Goal: Task Accomplishment & Management: Use online tool/utility

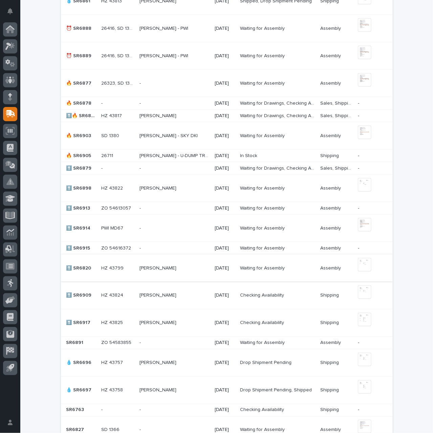
scroll to position [440, 0]
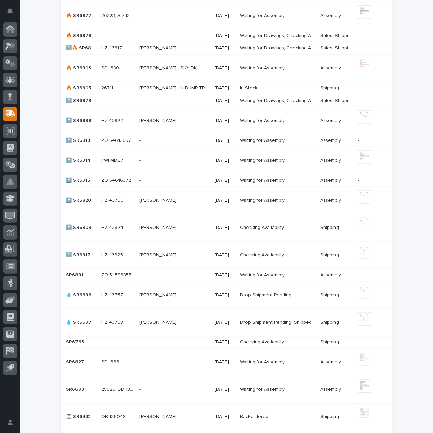
click at [187, 254] on p at bounding box center [174, 256] width 70 height 6
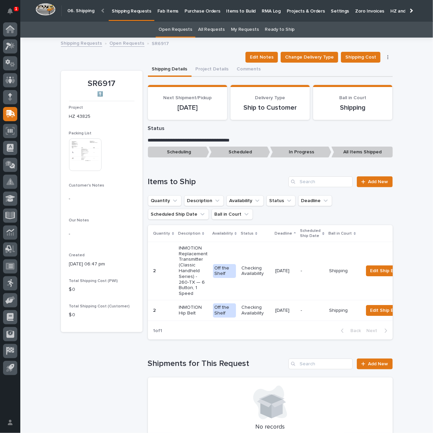
click at [273, 284] on td "[DATE]" at bounding box center [285, 271] width 25 height 58
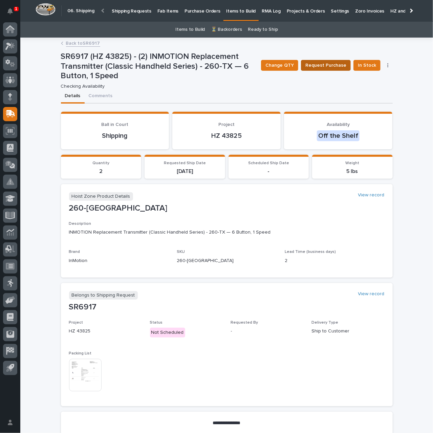
click at [329, 67] on span "Request Purchase" at bounding box center [325, 65] width 41 height 8
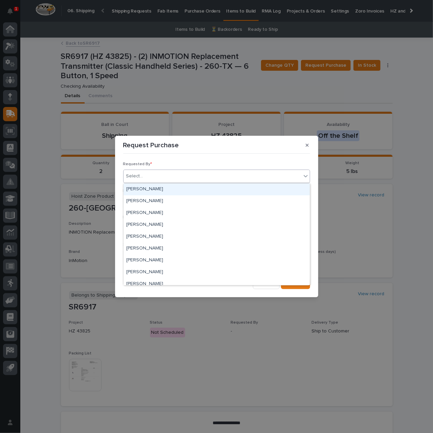
click at [190, 173] on div "Select..." at bounding box center [213, 176] width 178 height 11
type input "***"
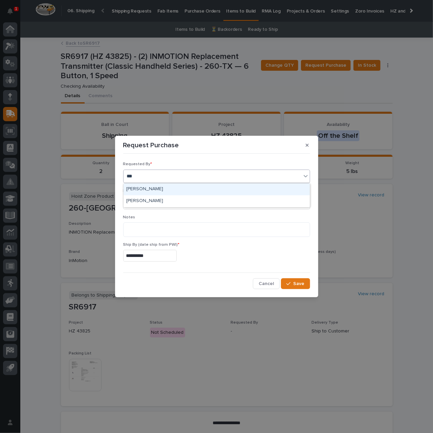
click at [193, 190] on div "[PERSON_NAME]" at bounding box center [217, 189] width 186 height 12
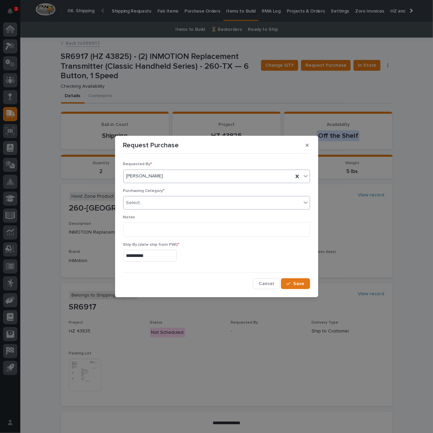
click at [195, 201] on div "Select..." at bounding box center [213, 202] width 178 height 11
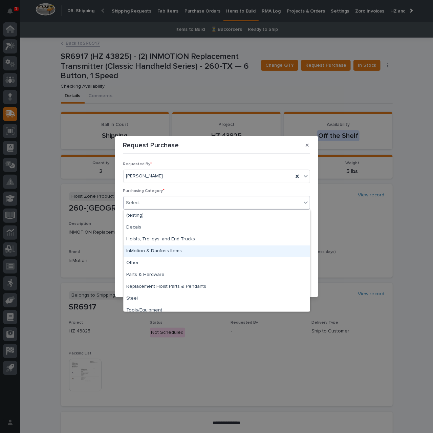
drag, startPoint x: 199, startPoint y: 244, endPoint x: 198, endPoint y: 248, distance: 3.9
click at [198, 248] on div "InMotion & Danfoss Items" at bounding box center [217, 251] width 186 height 12
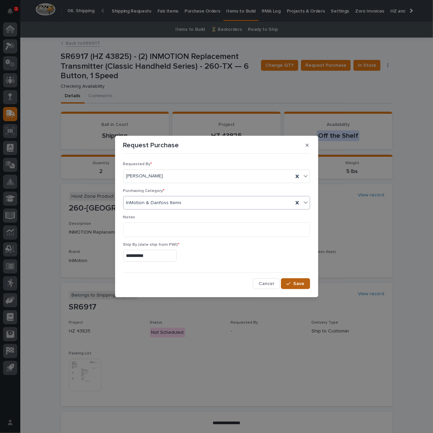
click at [296, 284] on span "Save" at bounding box center [299, 284] width 11 height 6
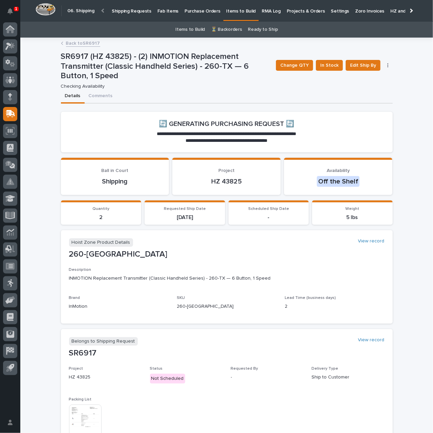
click at [84, 42] on link "Back to SR6917" at bounding box center [83, 43] width 34 height 8
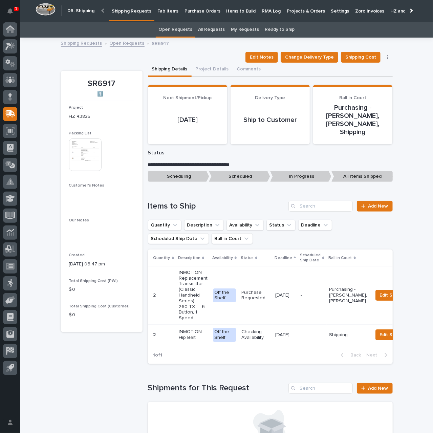
click at [130, 12] on p "Shipping Requests" at bounding box center [132, 7] width 40 height 14
